Goal: Information Seeking & Learning: Learn about a topic

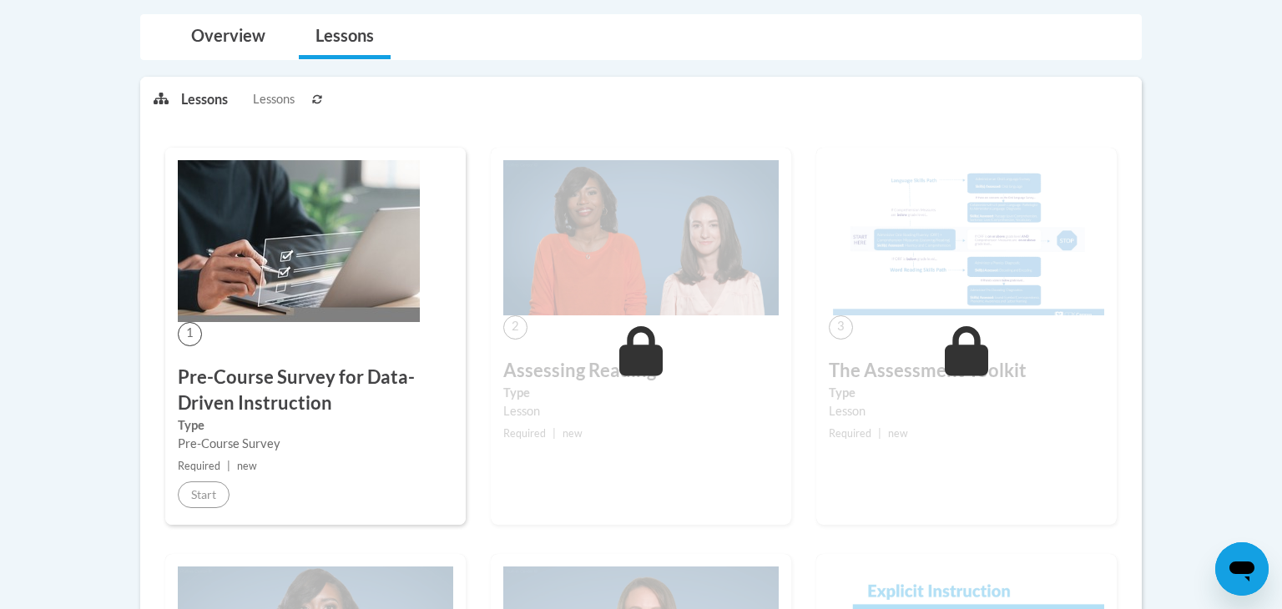
scroll to position [260, 0]
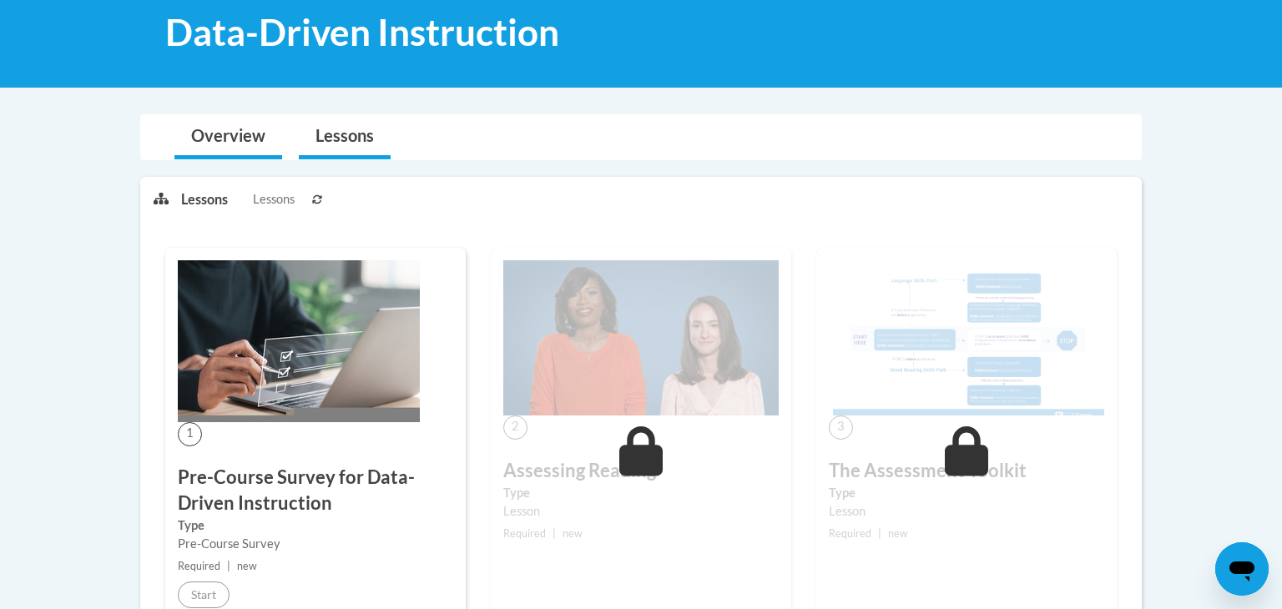
click at [284, 121] on li "Overview" at bounding box center [228, 137] width 124 height 44
click at [240, 135] on link "Overview" at bounding box center [229, 137] width 108 height 44
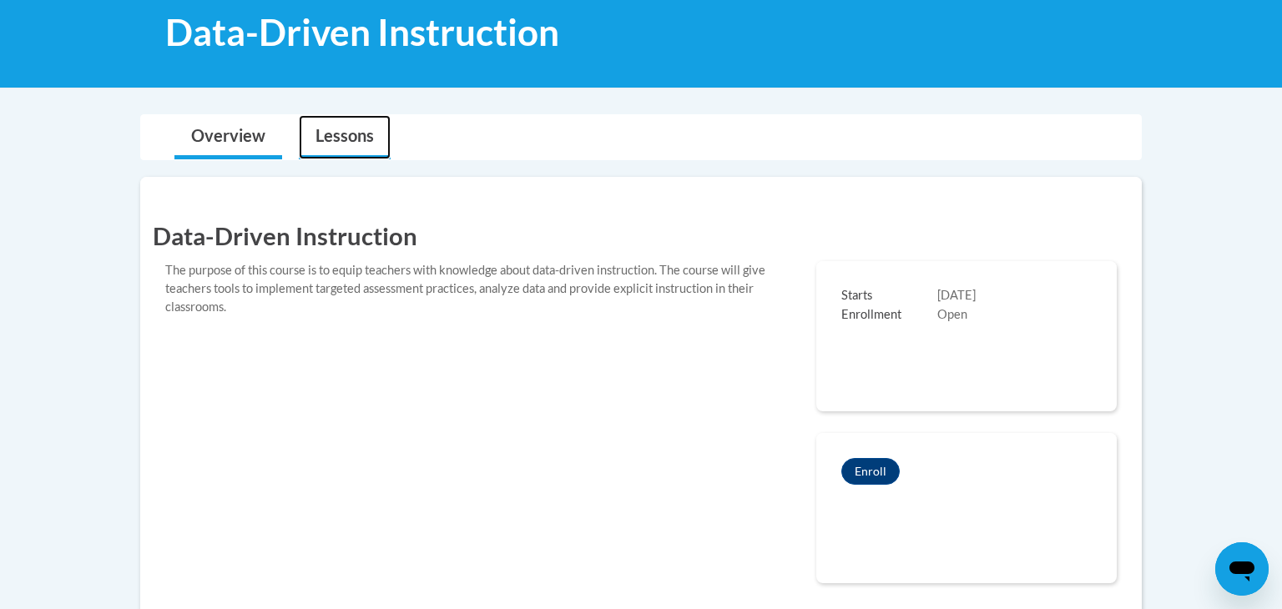
click at [357, 154] on link "Lessons" at bounding box center [345, 137] width 92 height 44
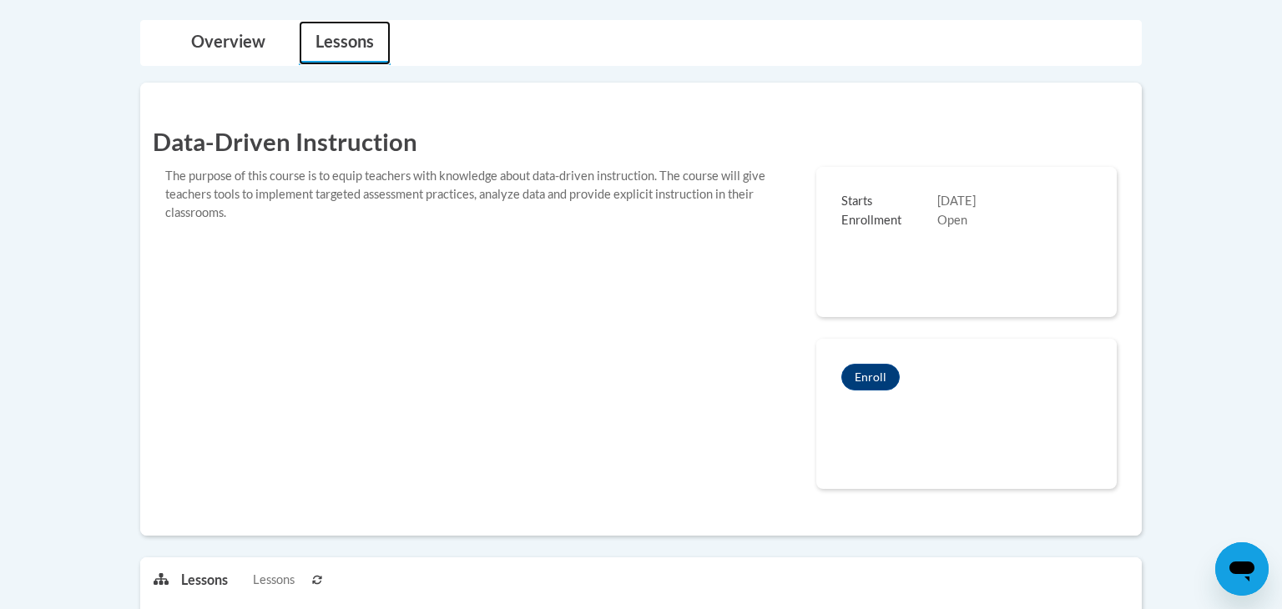
scroll to position [357, 0]
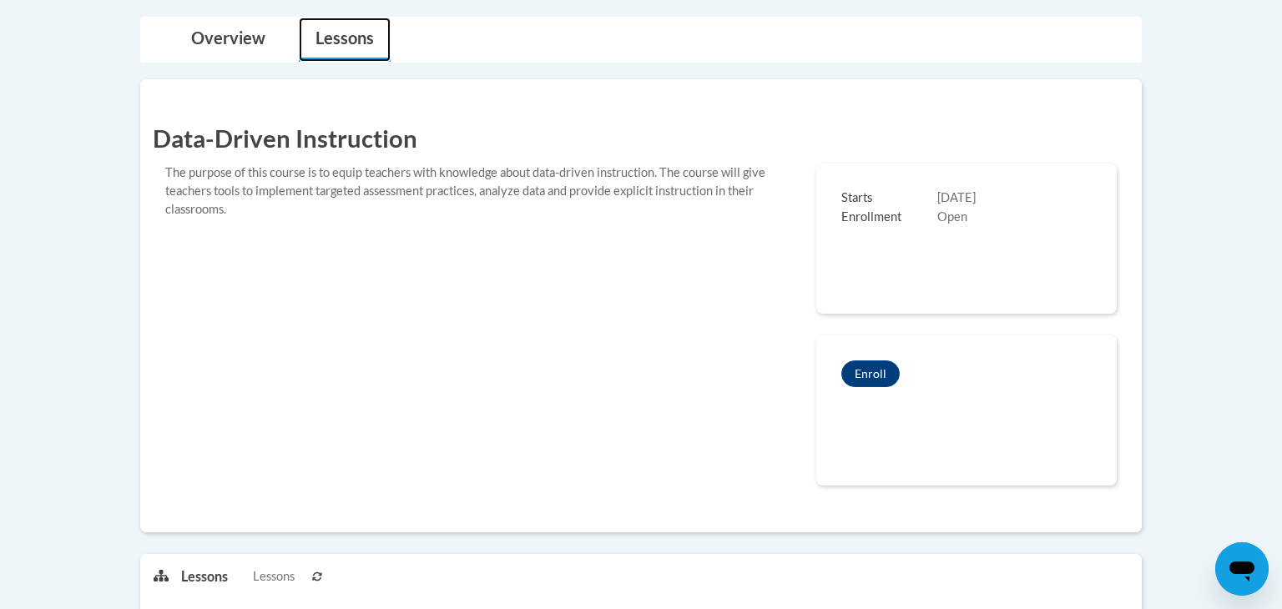
click at [340, 54] on link "Lessons" at bounding box center [345, 40] width 92 height 44
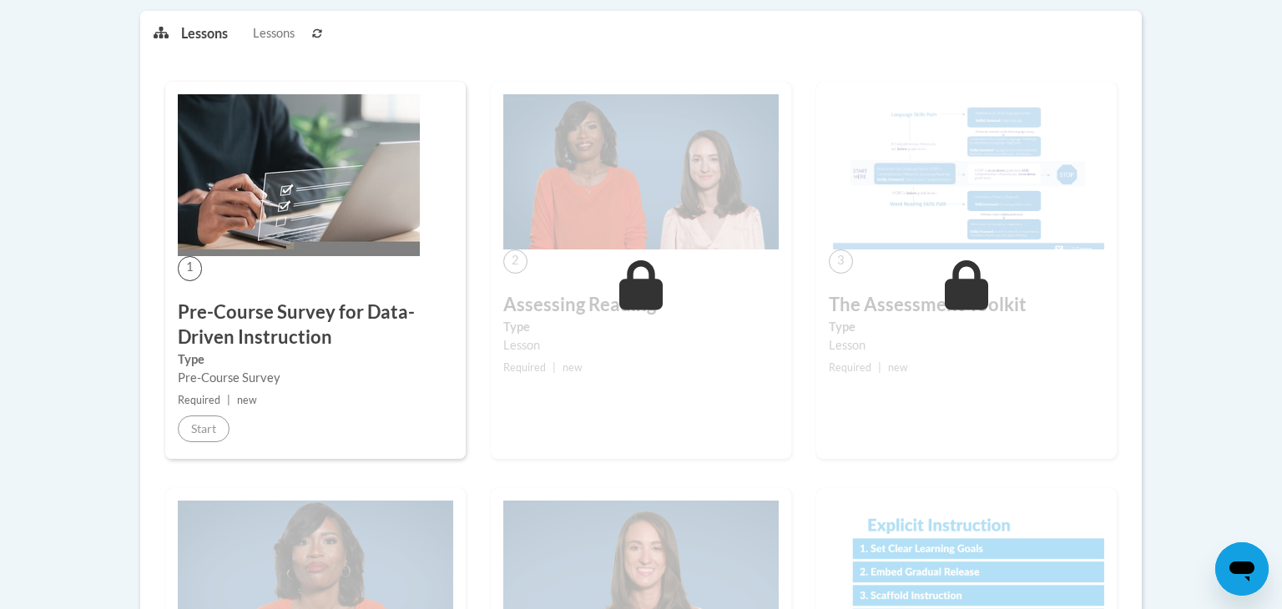
scroll to position [898, 0]
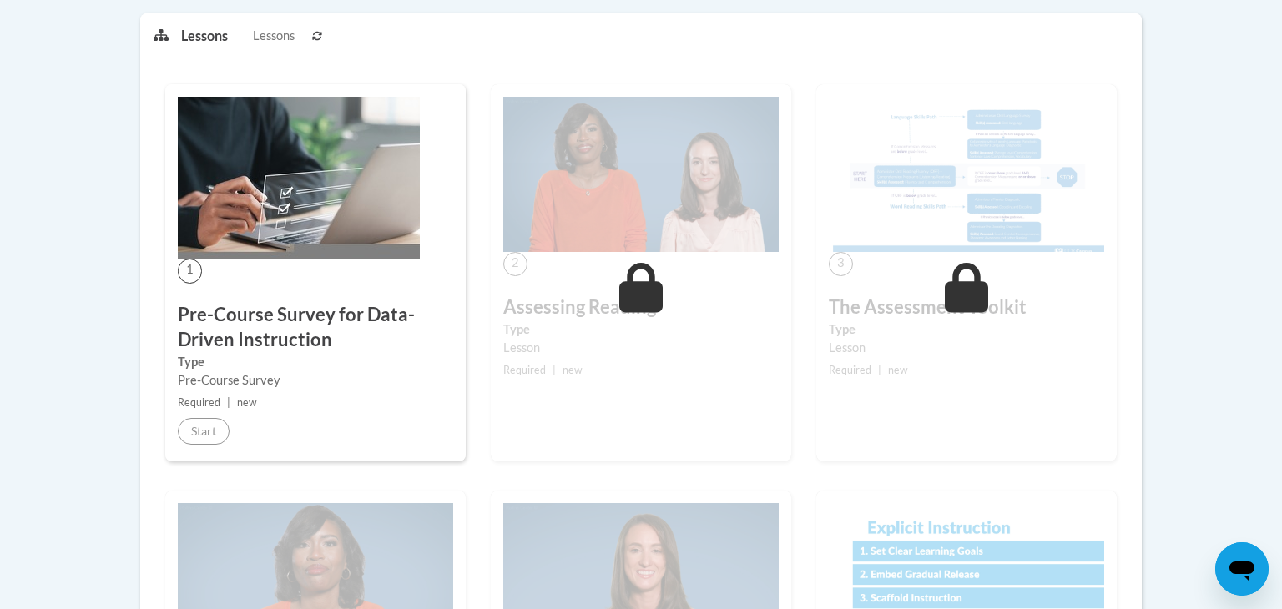
click at [255, 32] on span "Lessons" at bounding box center [274, 36] width 42 height 18
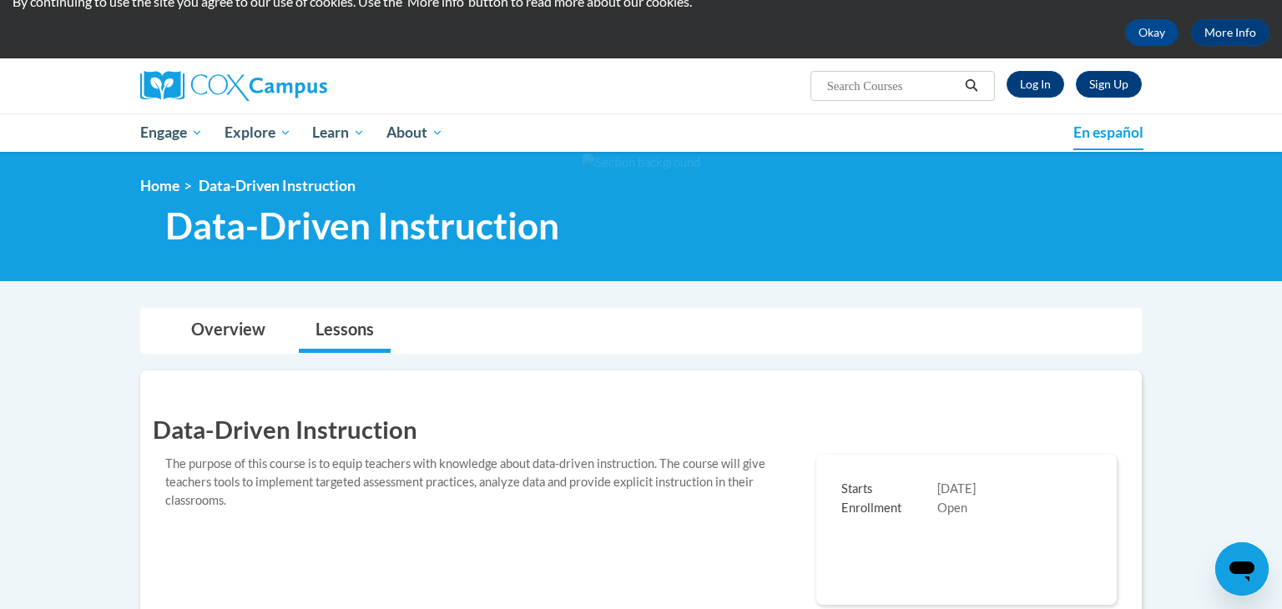
scroll to position [63, 0]
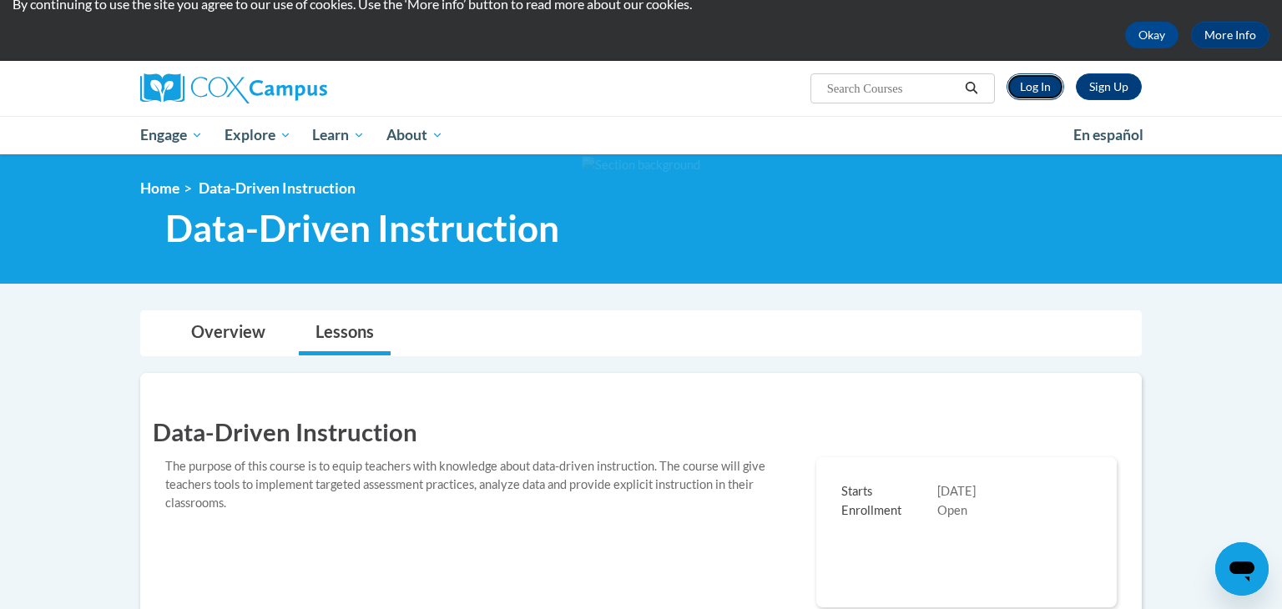
click at [1045, 92] on link "Log In" at bounding box center [1036, 86] width 58 height 27
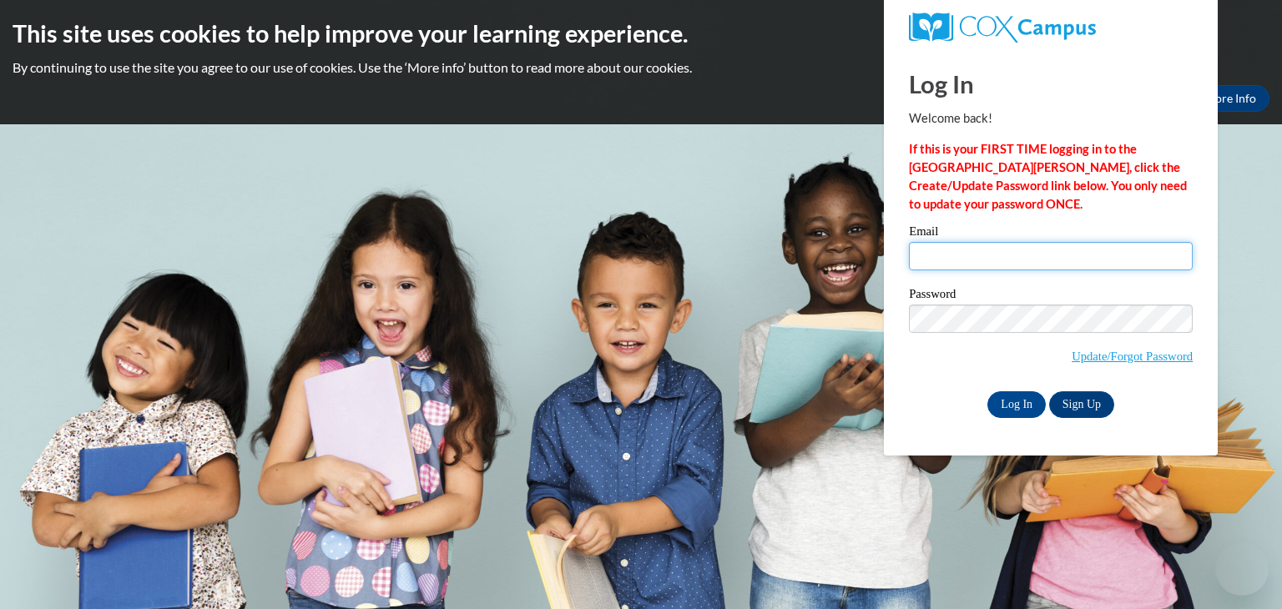
click at [953, 260] on input "Email" at bounding box center [1051, 256] width 284 height 28
type input "jarias2@daltonstate.edu"
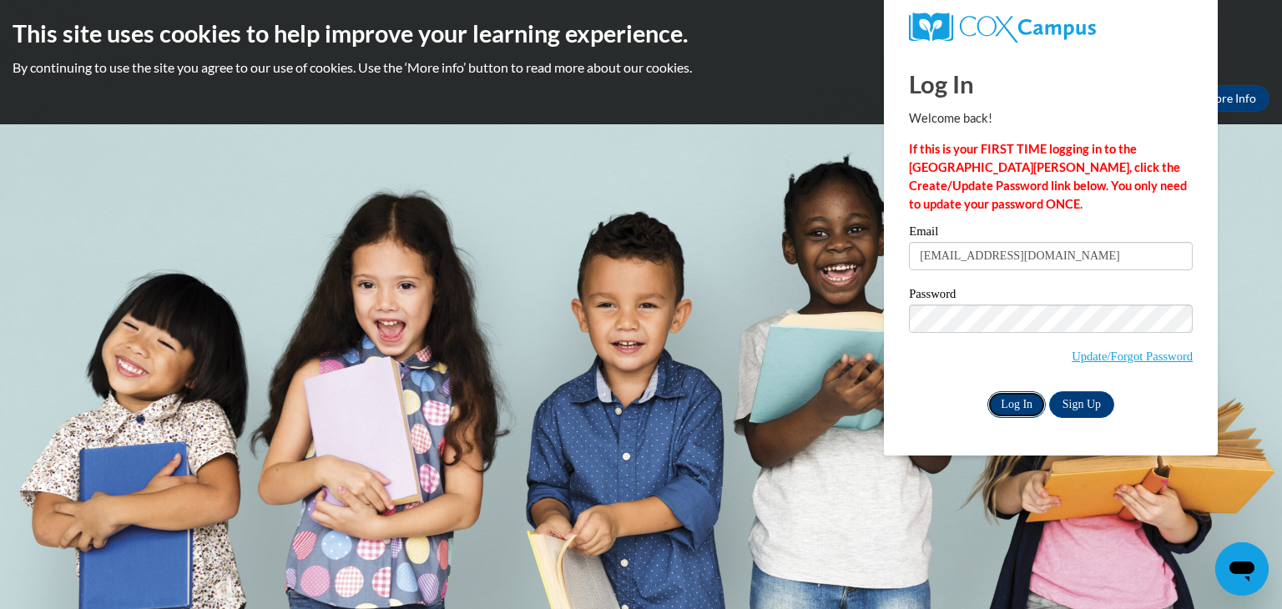
click at [1005, 395] on input "Log In" at bounding box center [1017, 405] width 58 height 27
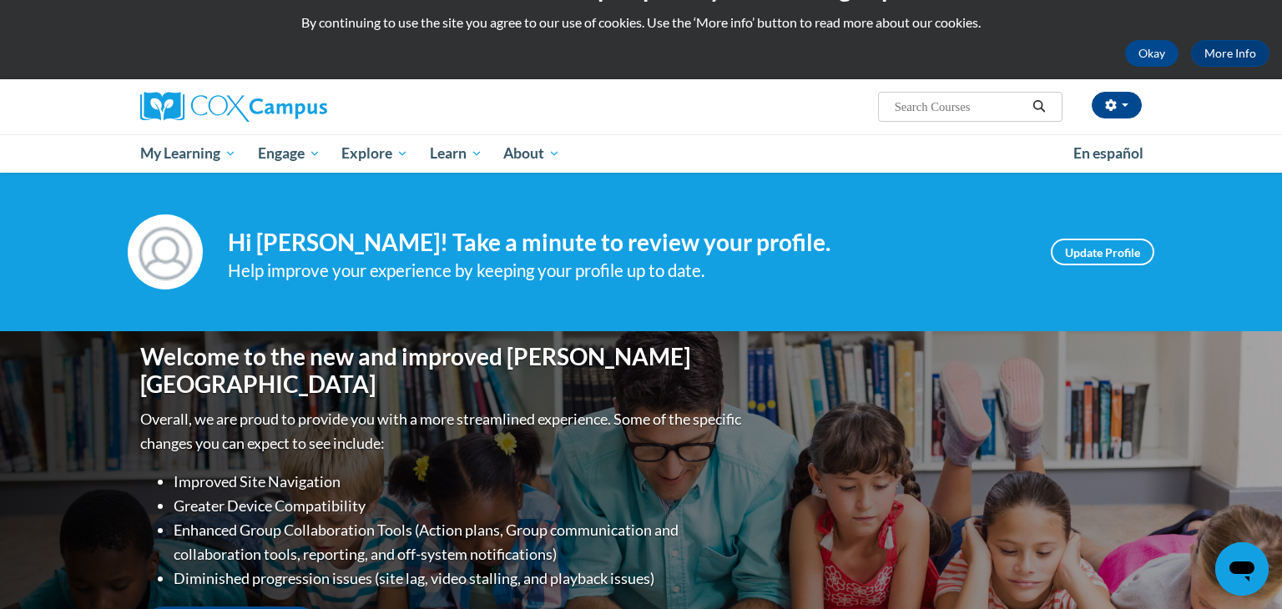
scroll to position [46, 0]
click at [938, 125] on div "Jacqueline Arias (America/New_York UTC-04:00) My Profile Inbox My Transcripts L…" at bounding box center [641, 105] width 1052 height 55
click at [929, 115] on span "Search Search..." at bounding box center [970, 106] width 185 height 30
click at [922, 109] on input "Search..." at bounding box center [960, 106] width 134 height 20
type input "data"
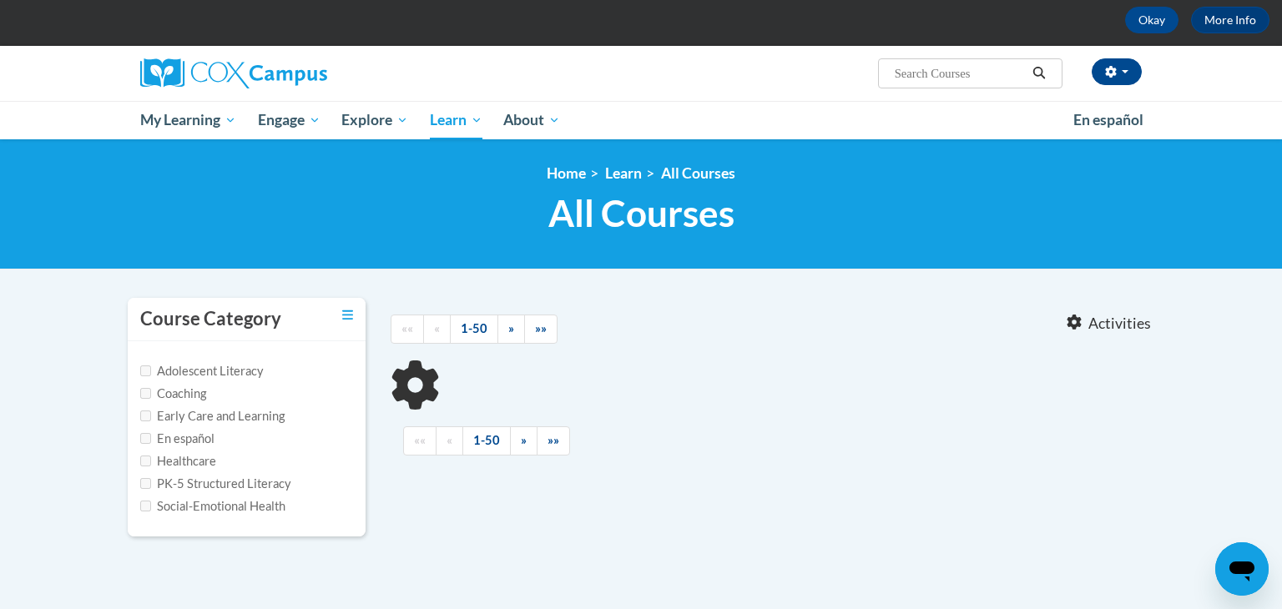
scroll to position [102, 0]
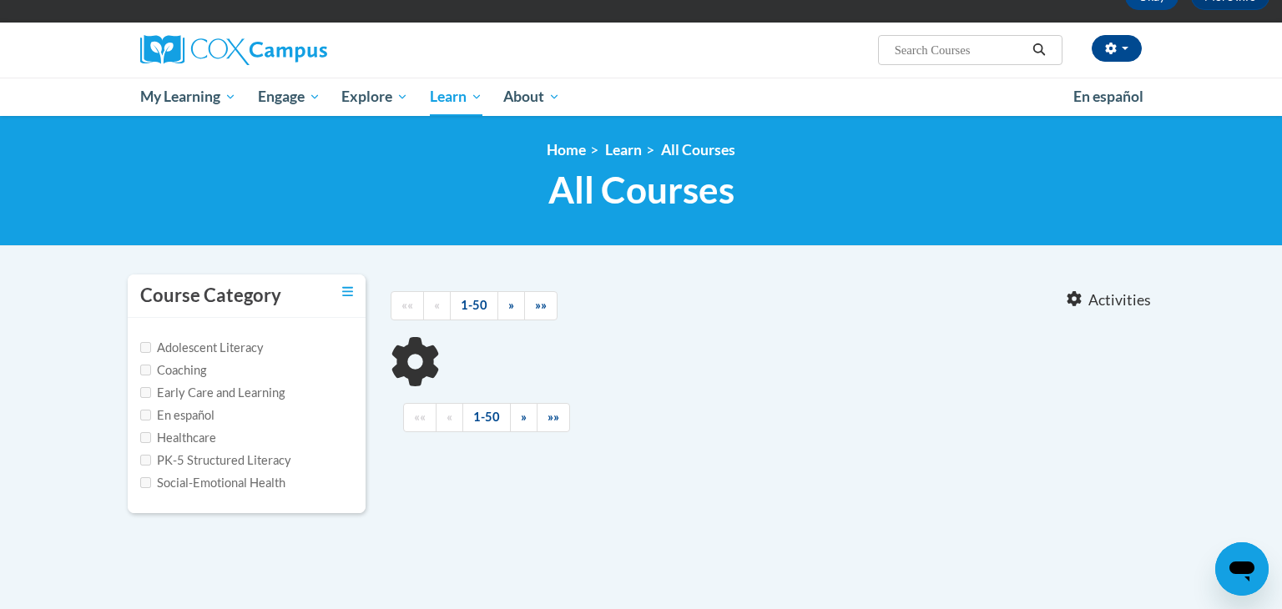
type input "data"
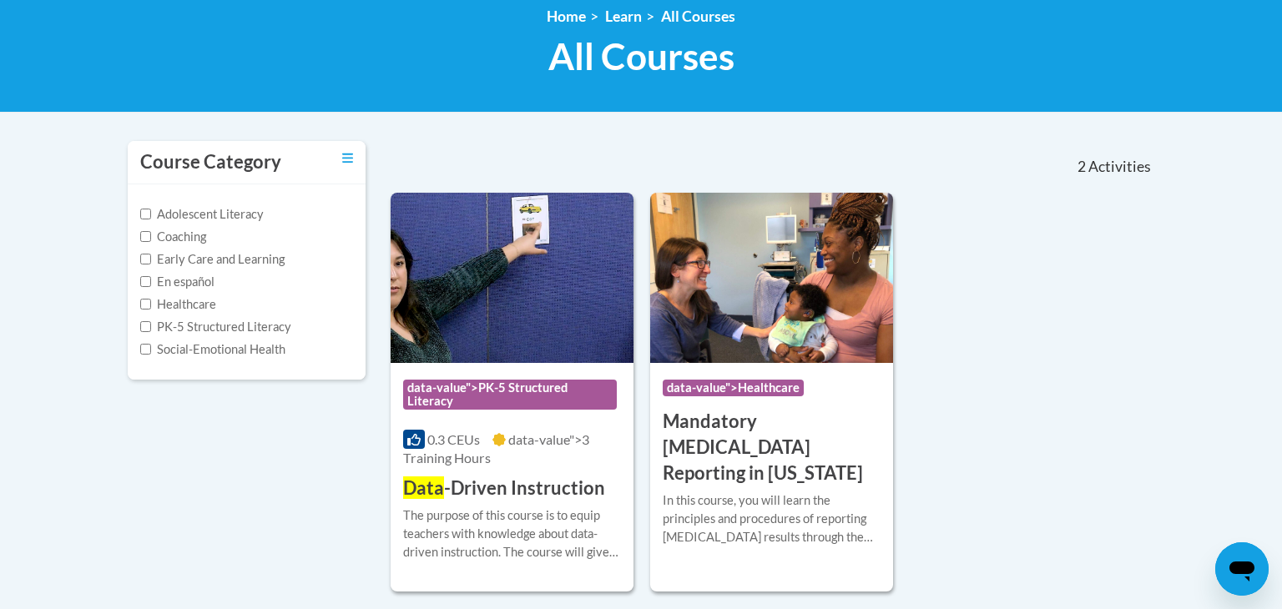
scroll to position [244, 0]
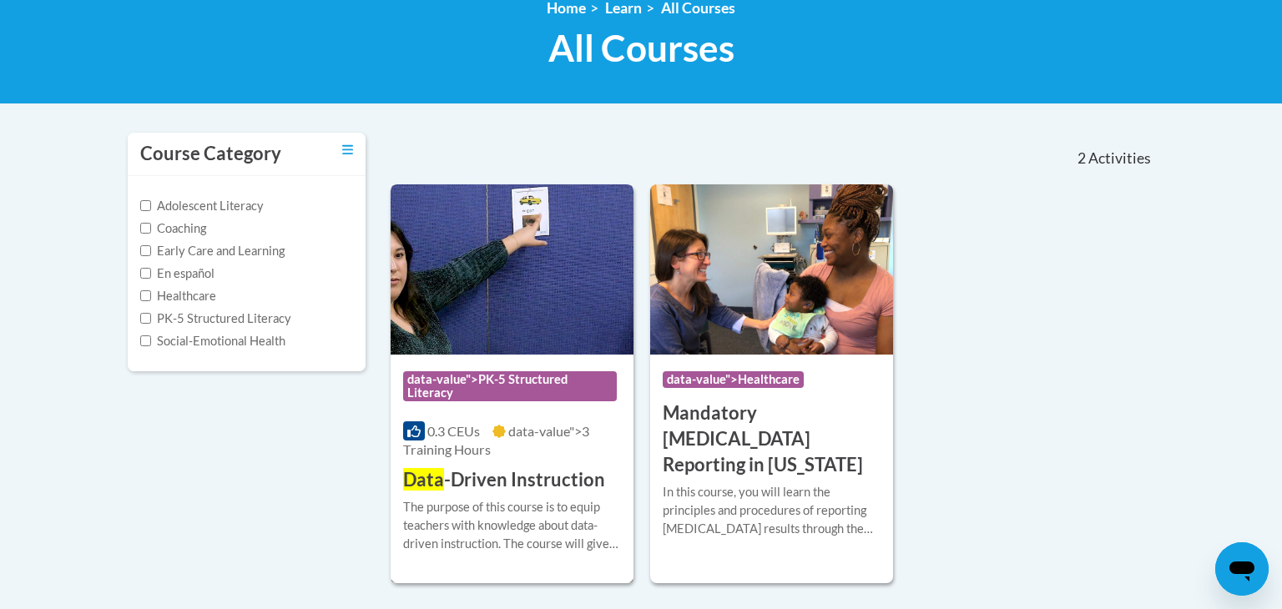
click at [534, 283] on img at bounding box center [512, 270] width 243 height 170
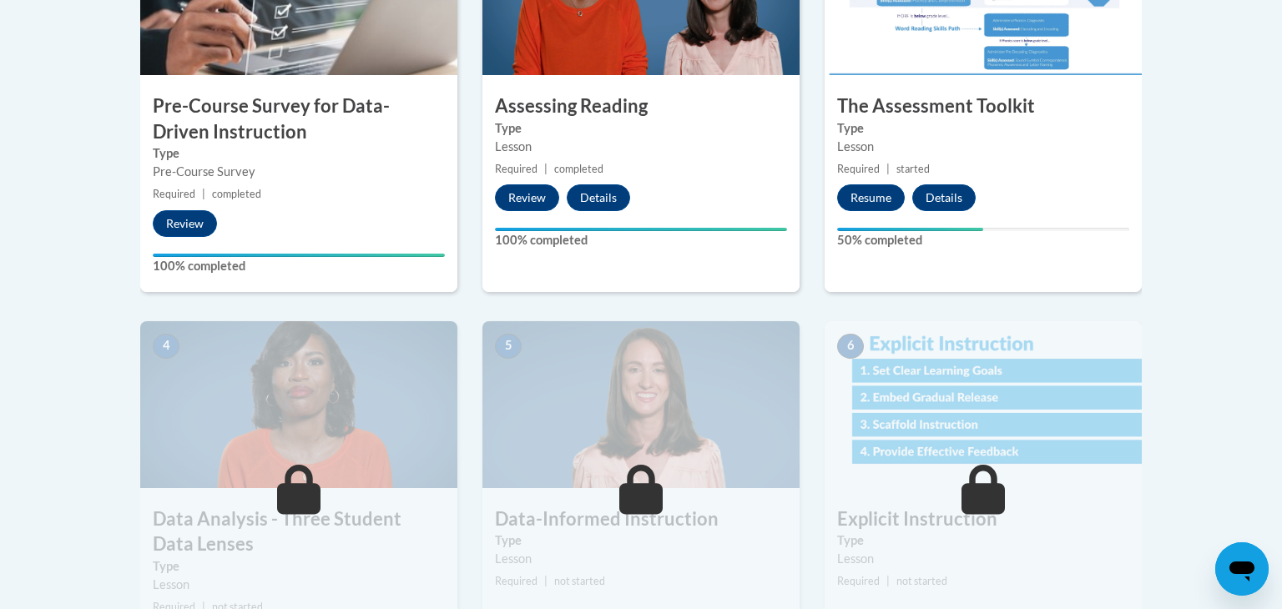
scroll to position [657, 0]
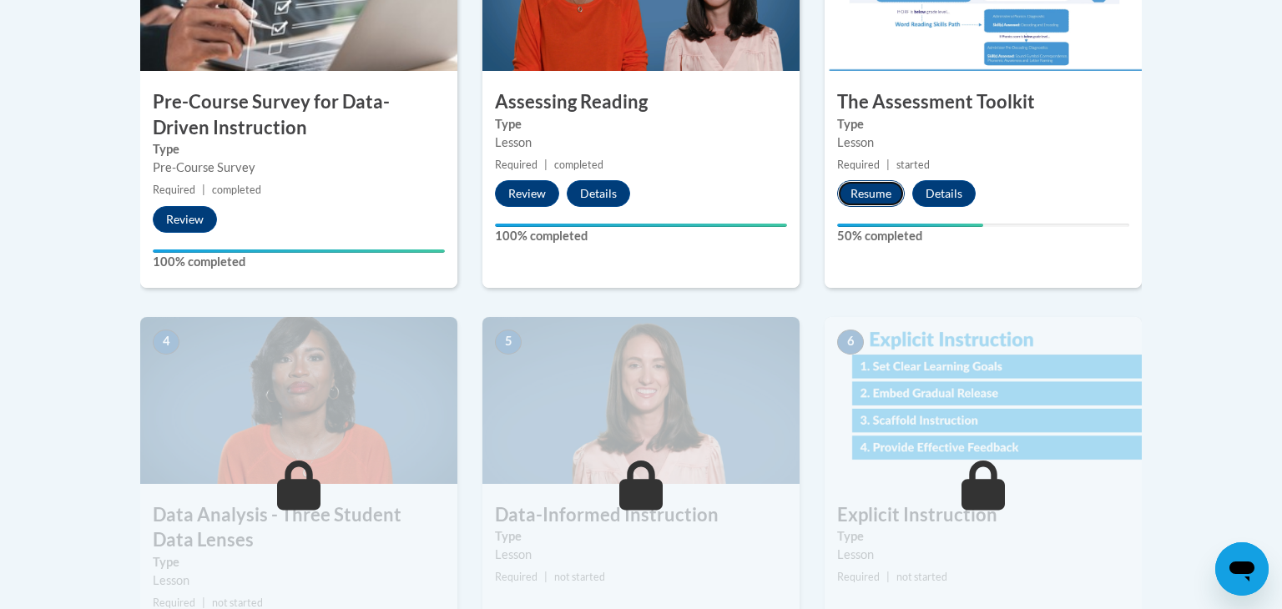
click at [859, 202] on button "Resume" at bounding box center [871, 193] width 68 height 27
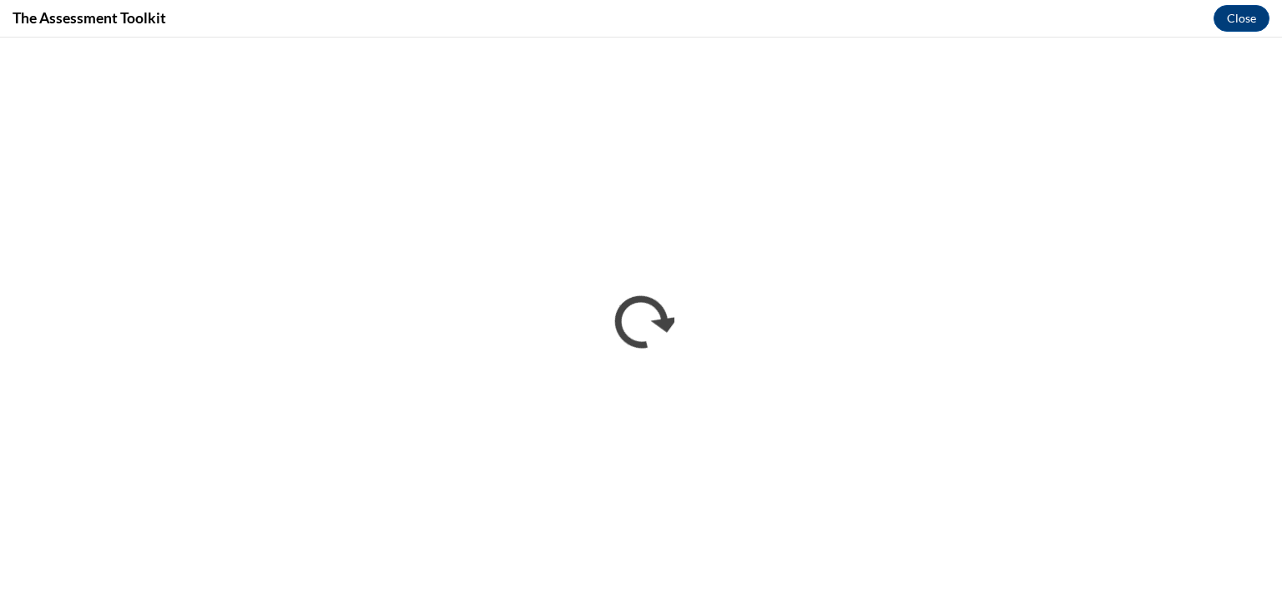
scroll to position [0, 0]
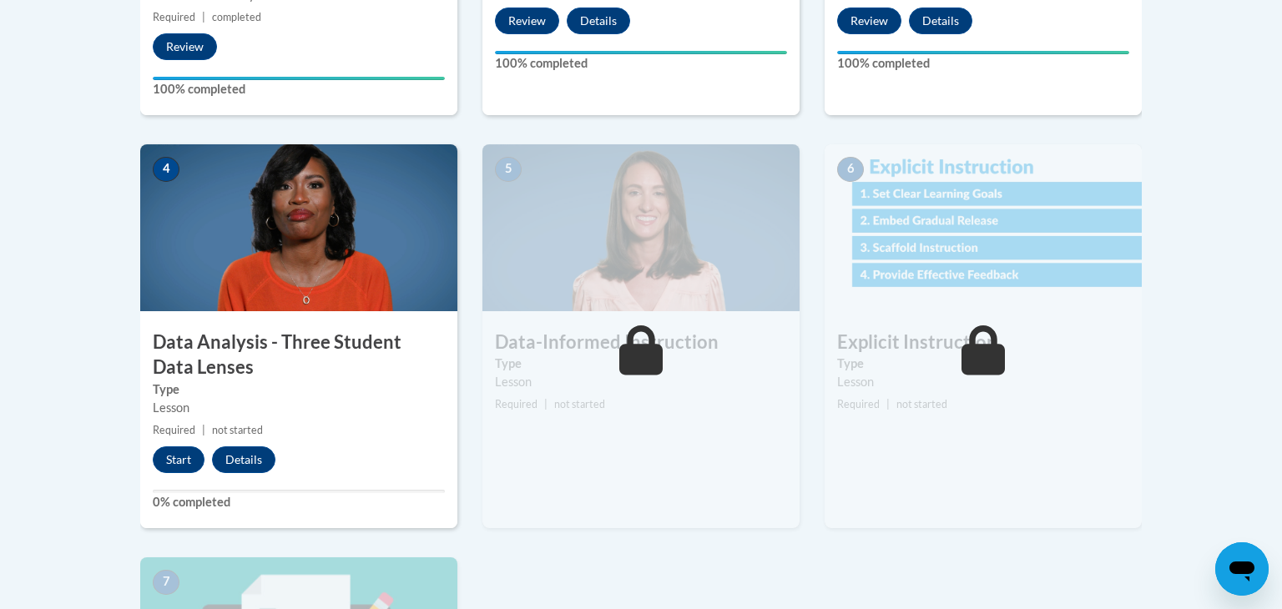
scroll to position [862, 0]
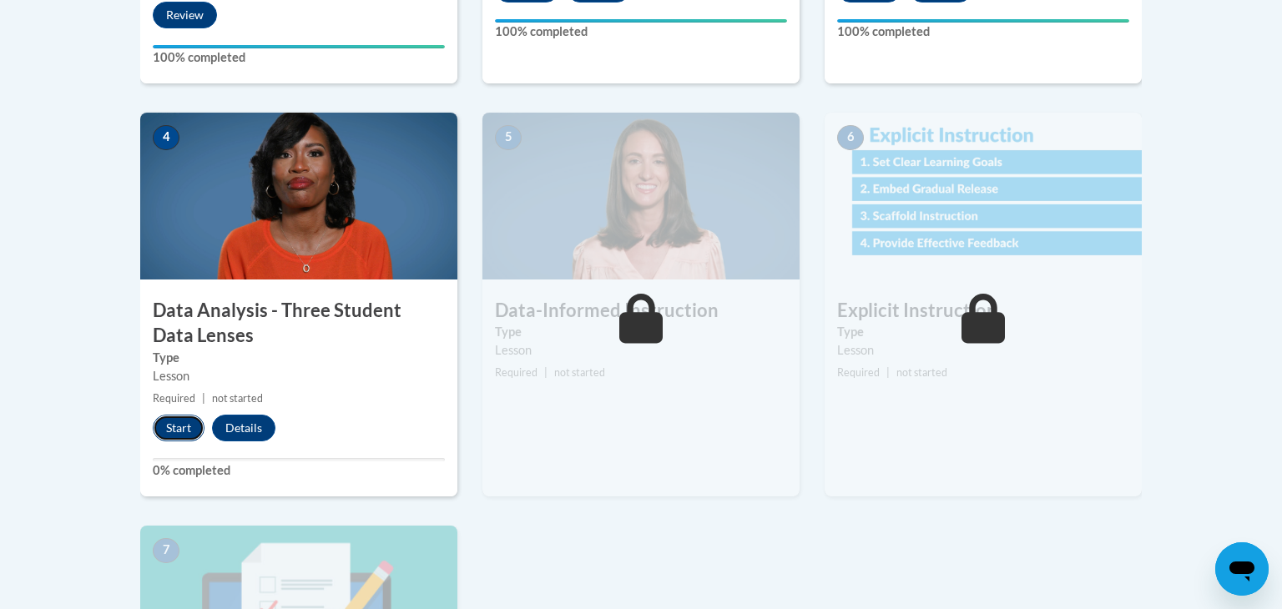
click at [165, 432] on button "Start" at bounding box center [179, 428] width 52 height 27
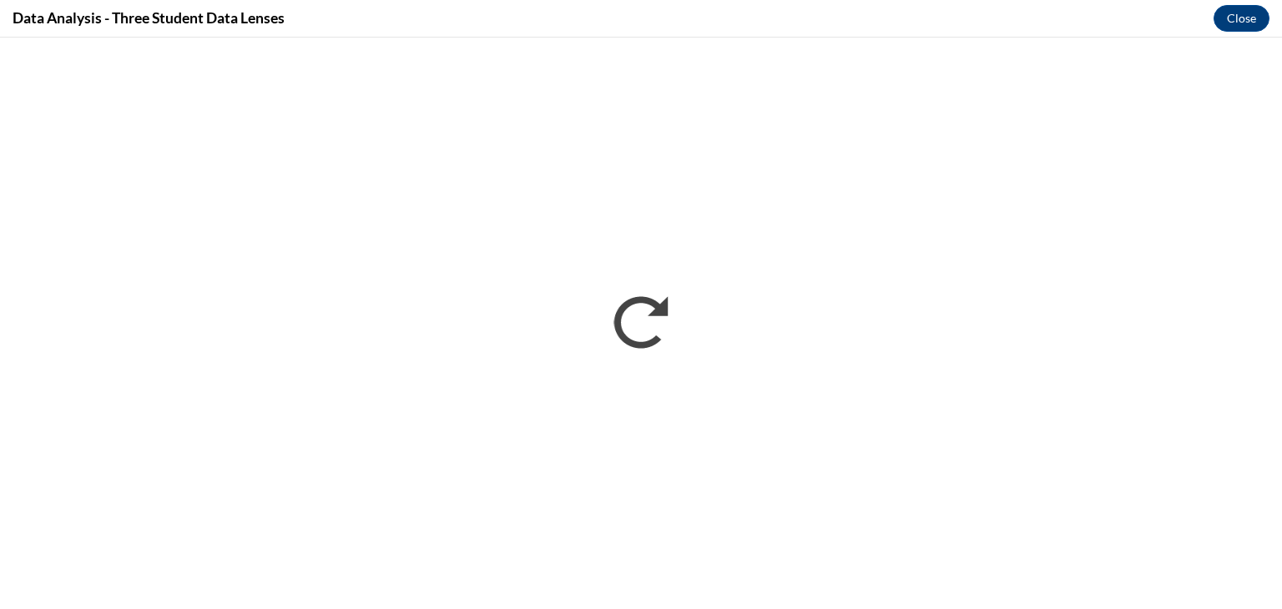
scroll to position [0, 0]
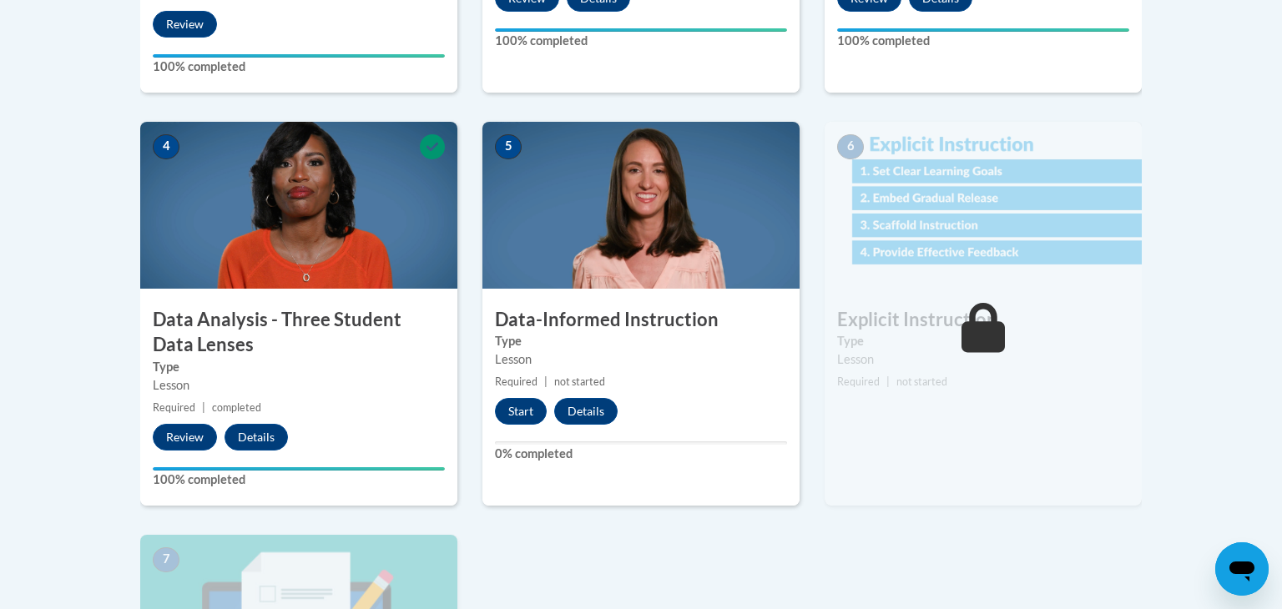
scroll to position [857, 0]
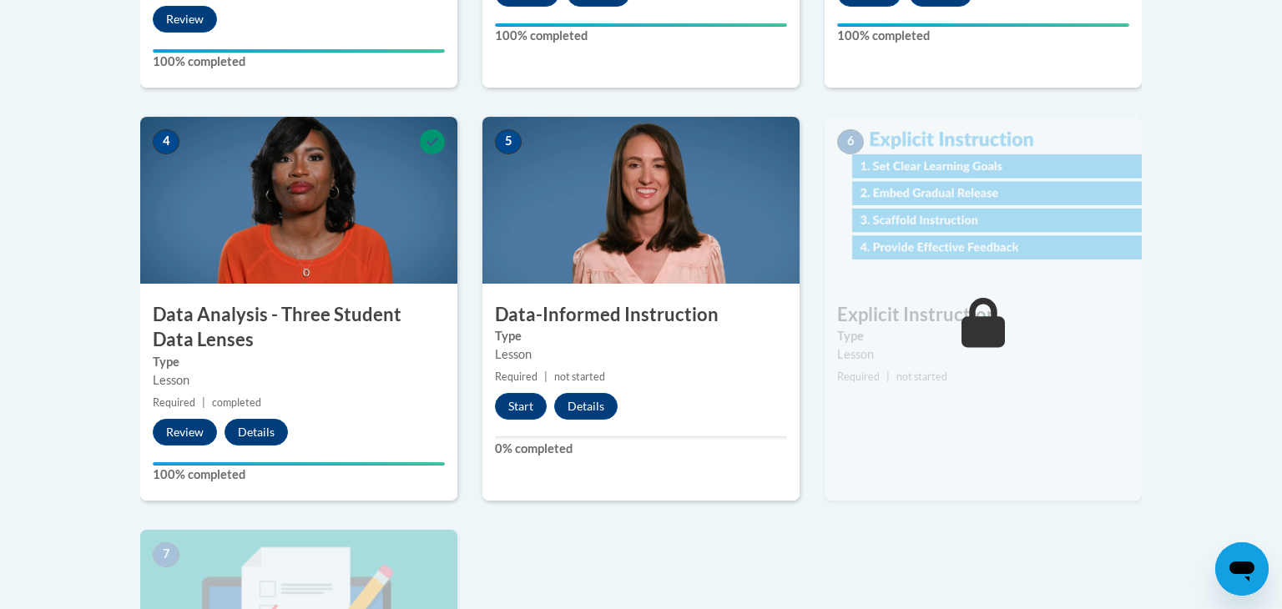
click at [529, 390] on div "5 Data-Informed Instruction Type Lesson Required | not started Start Details Fe…" at bounding box center [641, 309] width 317 height 384
click at [528, 393] on button "Start" at bounding box center [521, 406] width 52 height 27
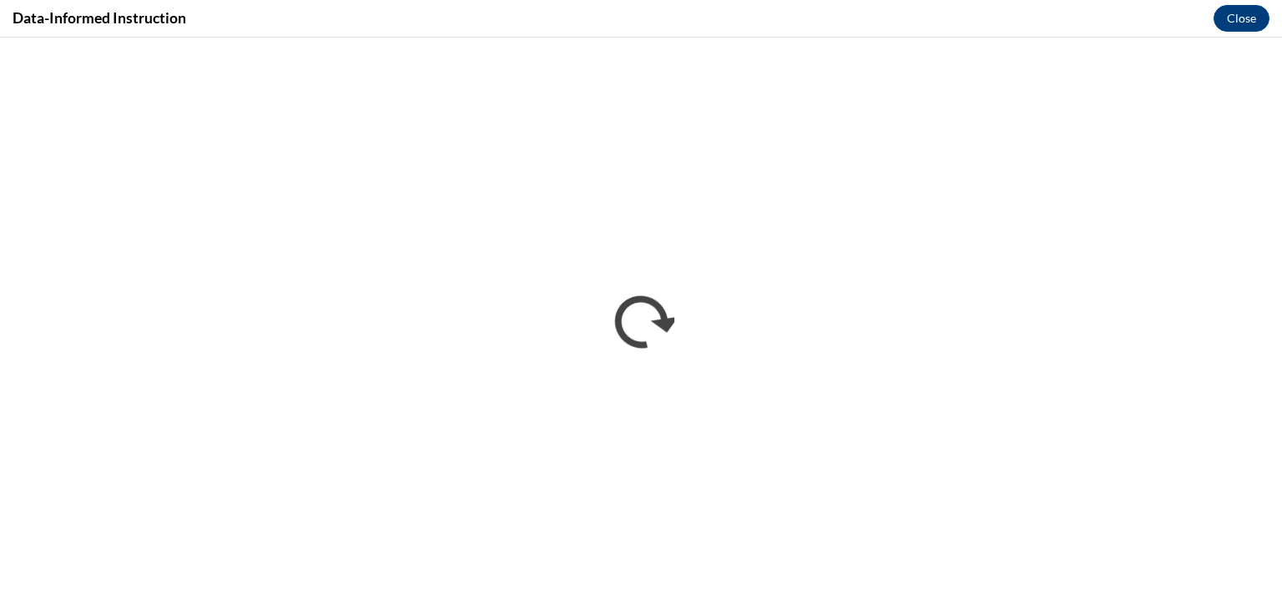
scroll to position [0, 0]
